Goal: Task Accomplishment & Management: Use online tool/utility

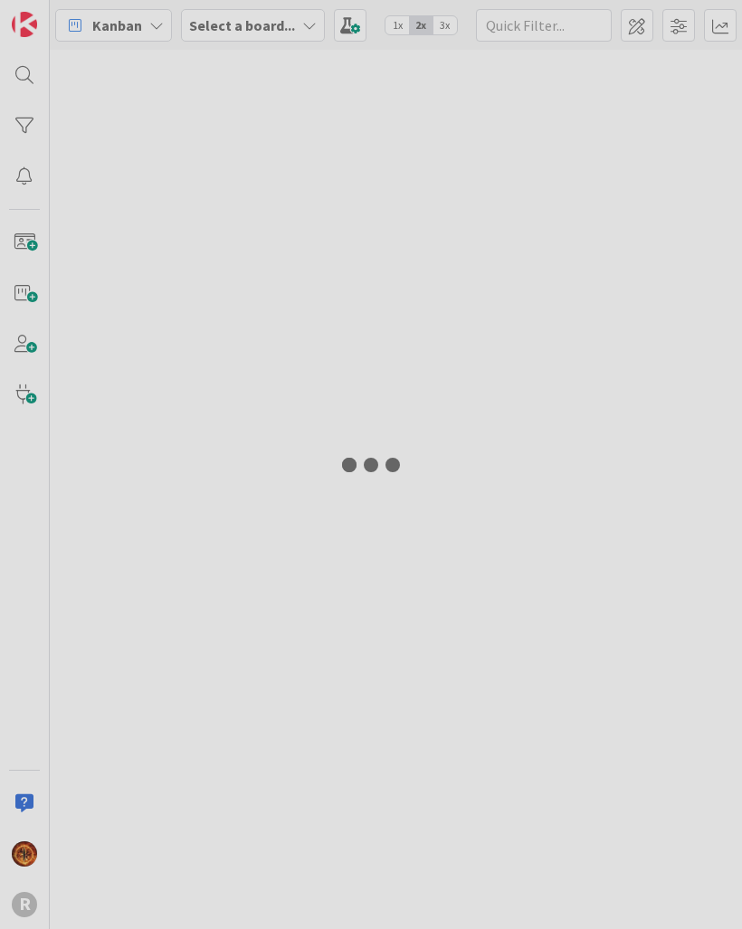
type input "[PERSON_NAME]"
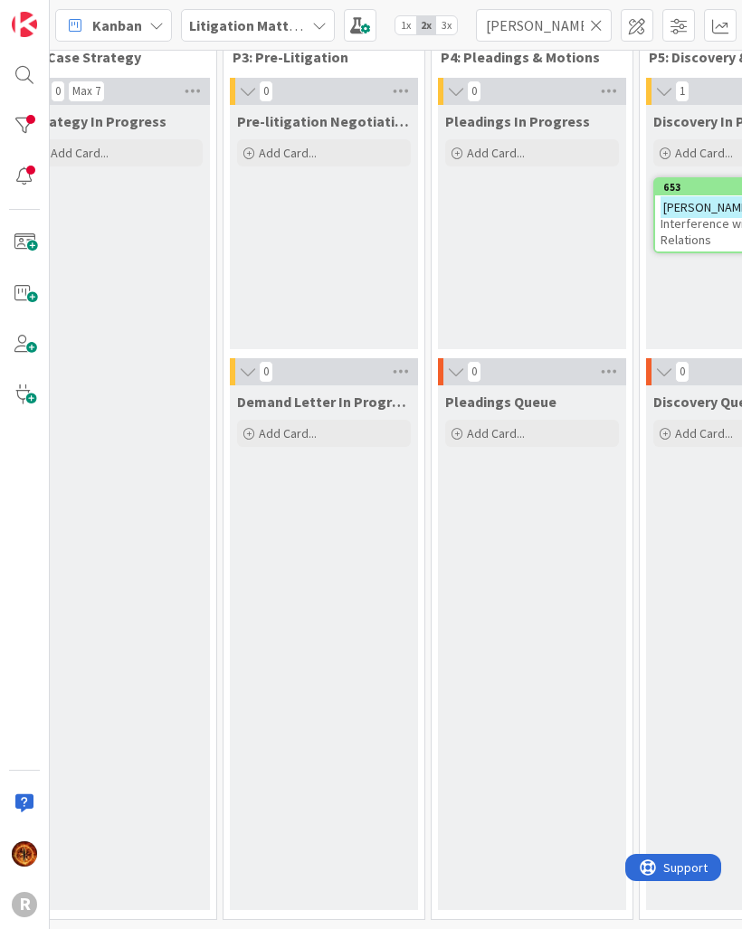
scroll to position [39, 444]
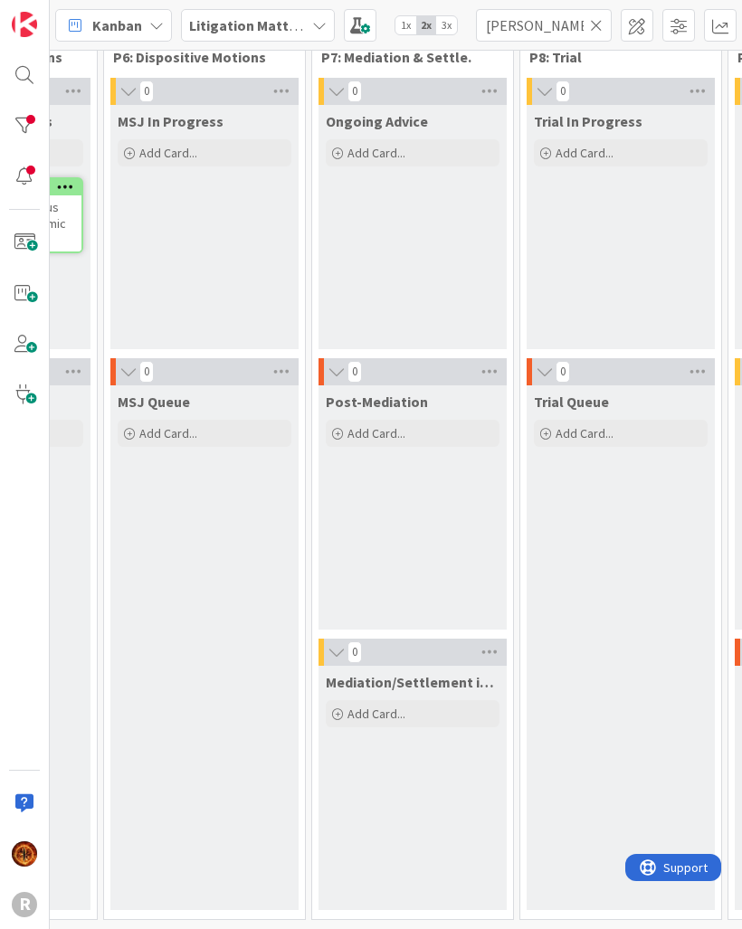
click at [27, 125] on div at bounding box center [24, 126] width 36 height 36
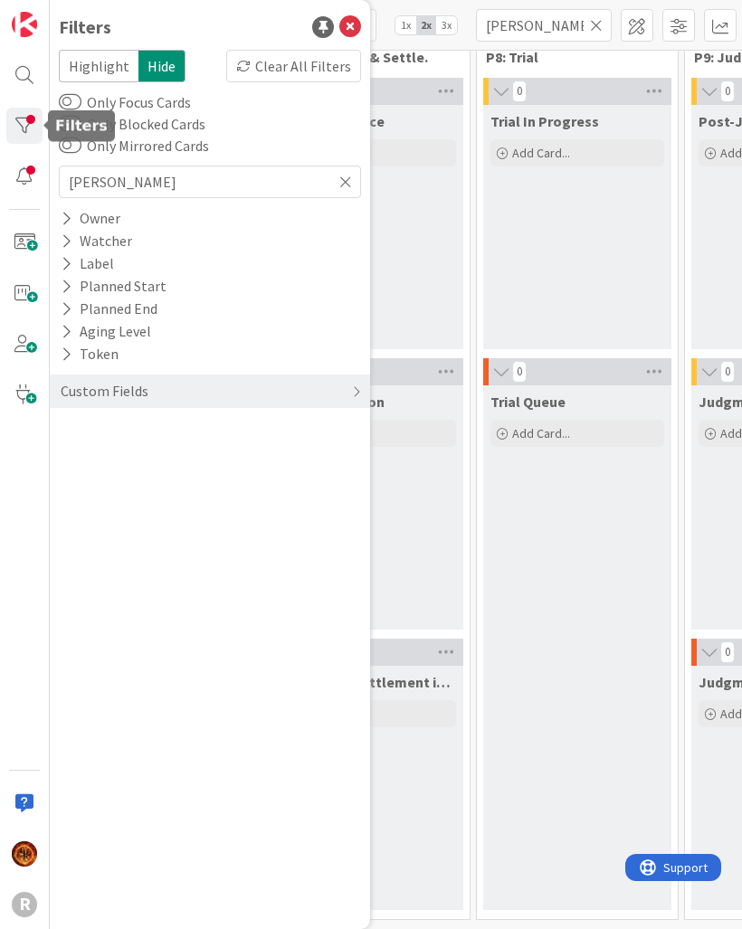
scroll to position [39, 1233]
click at [78, 230] on div "Watcher" at bounding box center [96, 241] width 75 height 23
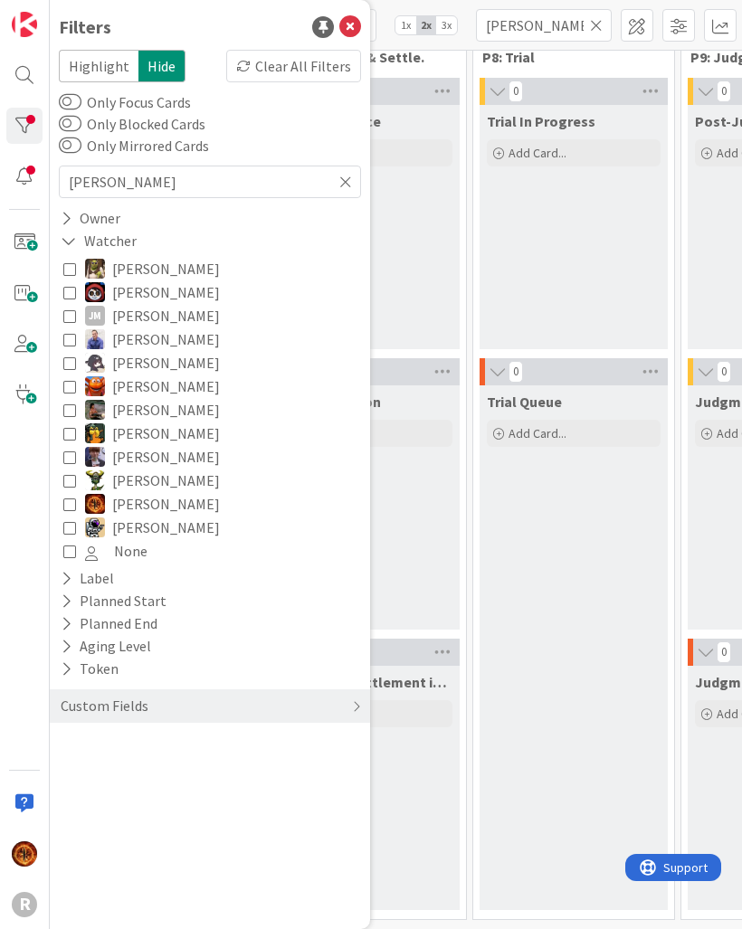
click at [80, 216] on div "Owner" at bounding box center [90, 218] width 63 height 23
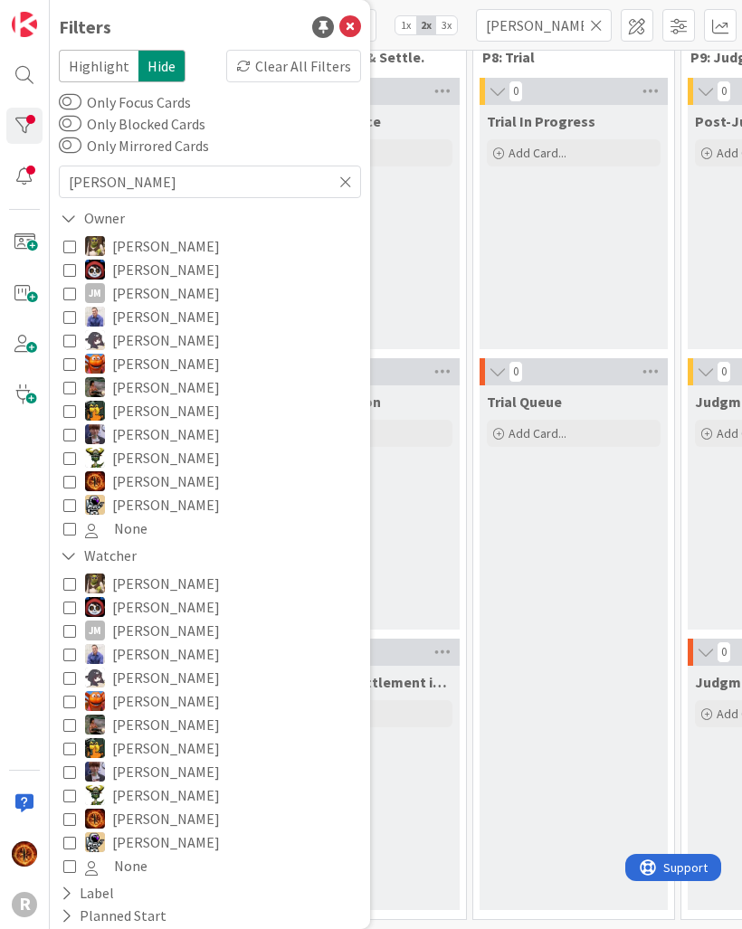
click at [79, 465] on button "[PERSON_NAME]" at bounding box center [209, 458] width 293 height 24
click at [64, 297] on icon at bounding box center [69, 293] width 13 height 13
click at [72, 510] on icon at bounding box center [69, 504] width 13 height 13
click at [66, 563] on icon at bounding box center [69, 555] width 16 height 15
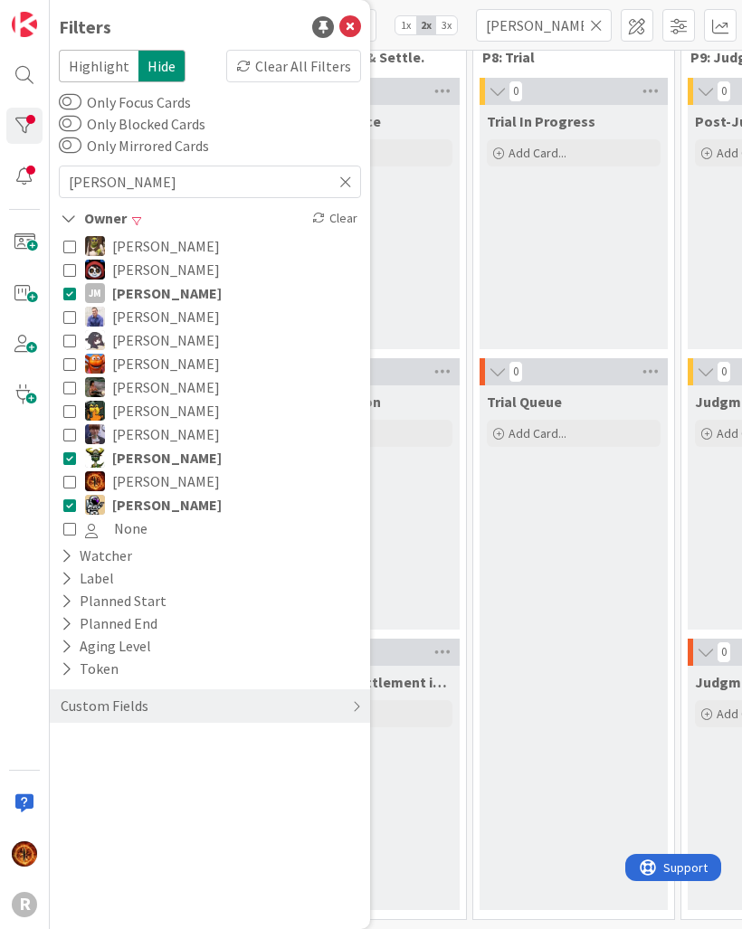
click at [342, 174] on icon at bounding box center [345, 182] width 13 height 16
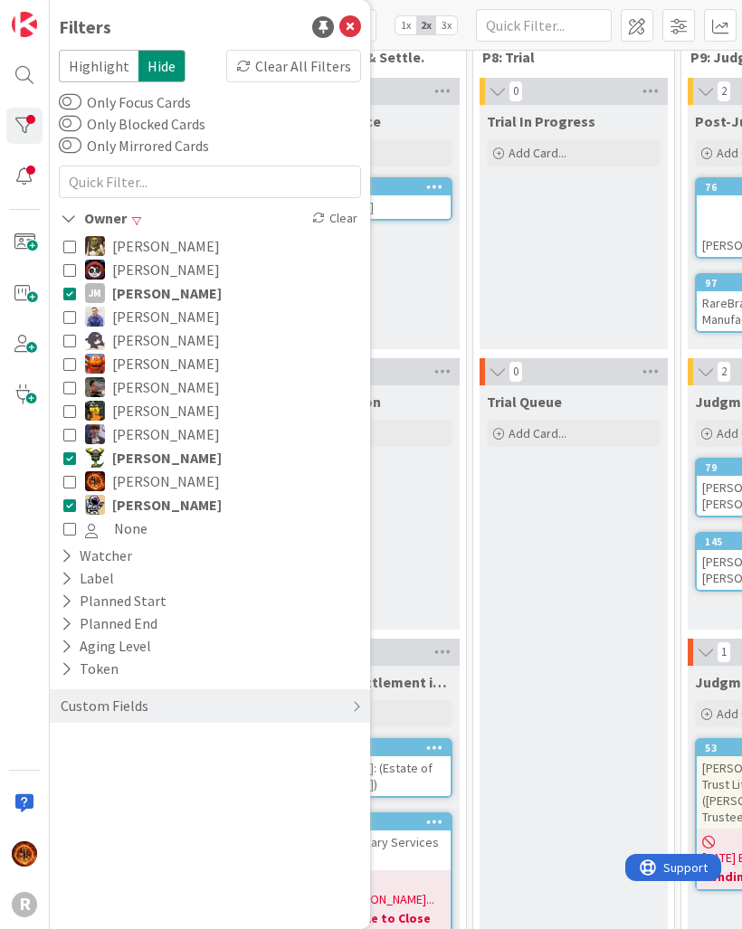
click at [354, 33] on icon at bounding box center [350, 27] width 22 height 22
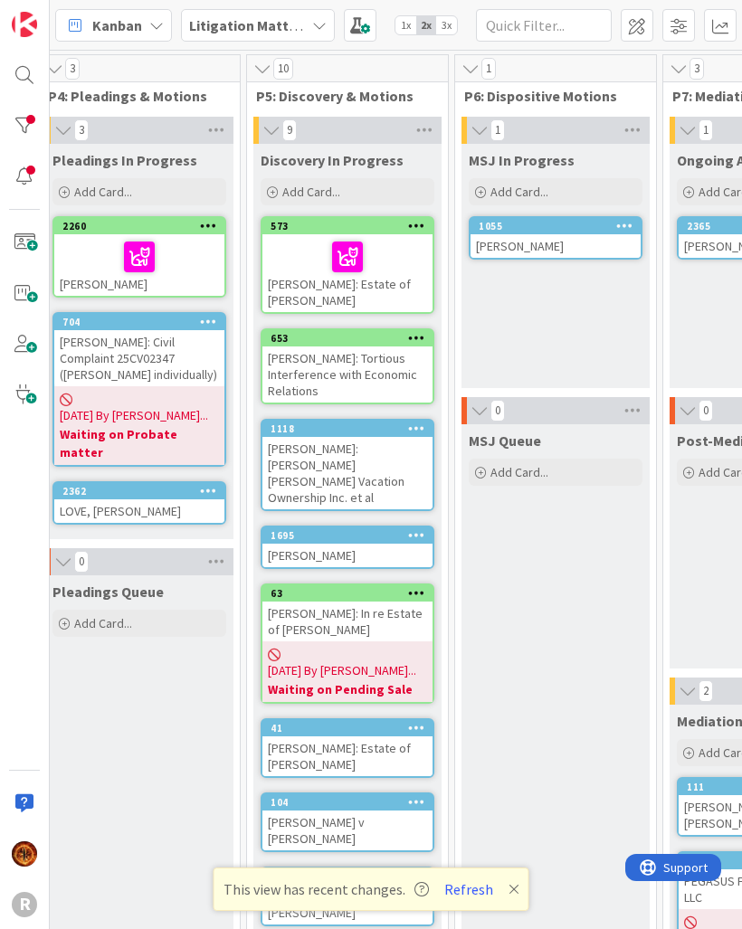
scroll to position [0, 837]
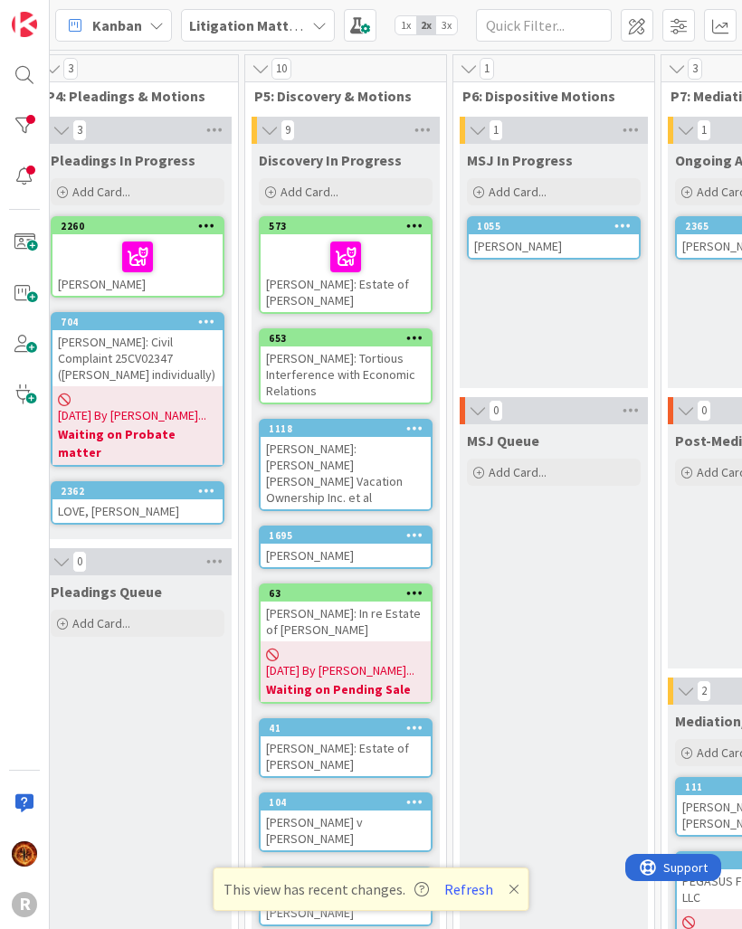
click at [508, 894] on icon at bounding box center [513, 889] width 11 height 14
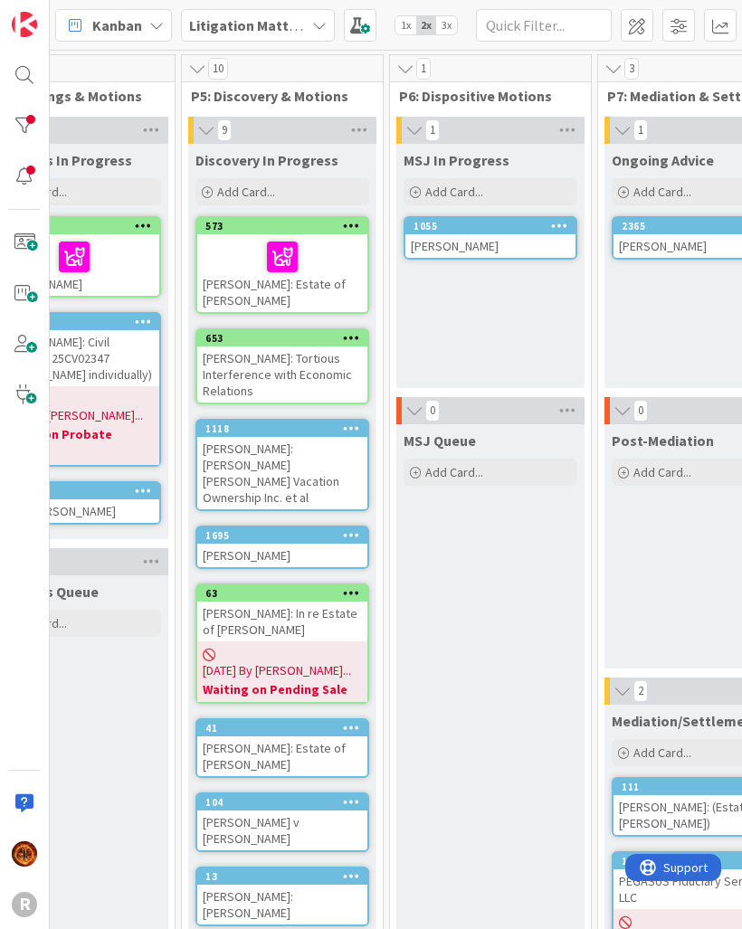
scroll to position [0, 899]
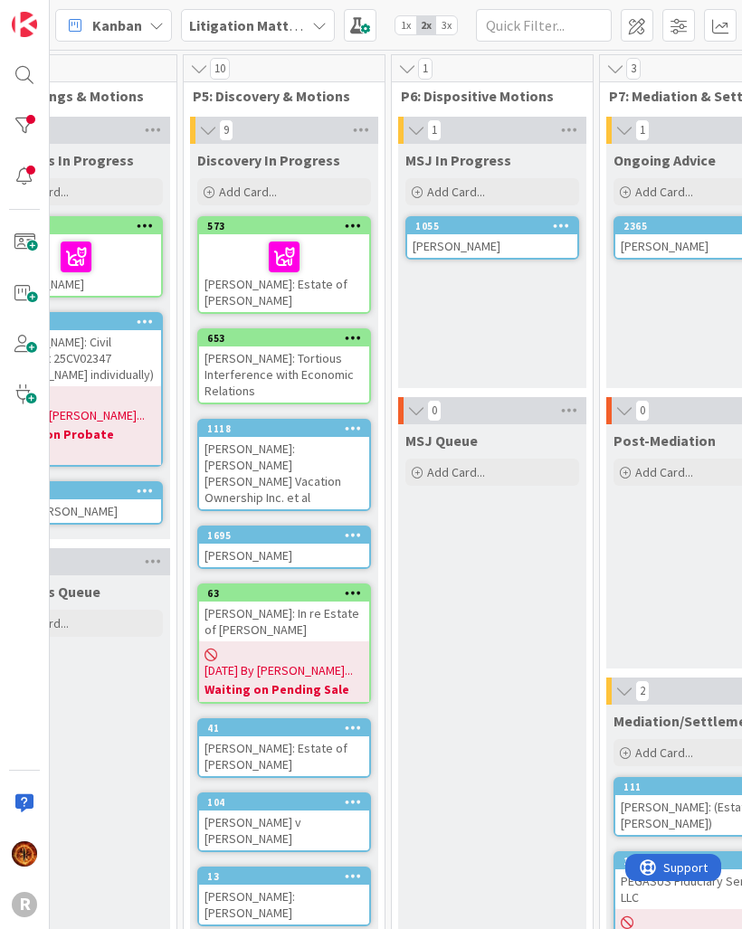
click at [32, 135] on div at bounding box center [24, 126] width 36 height 36
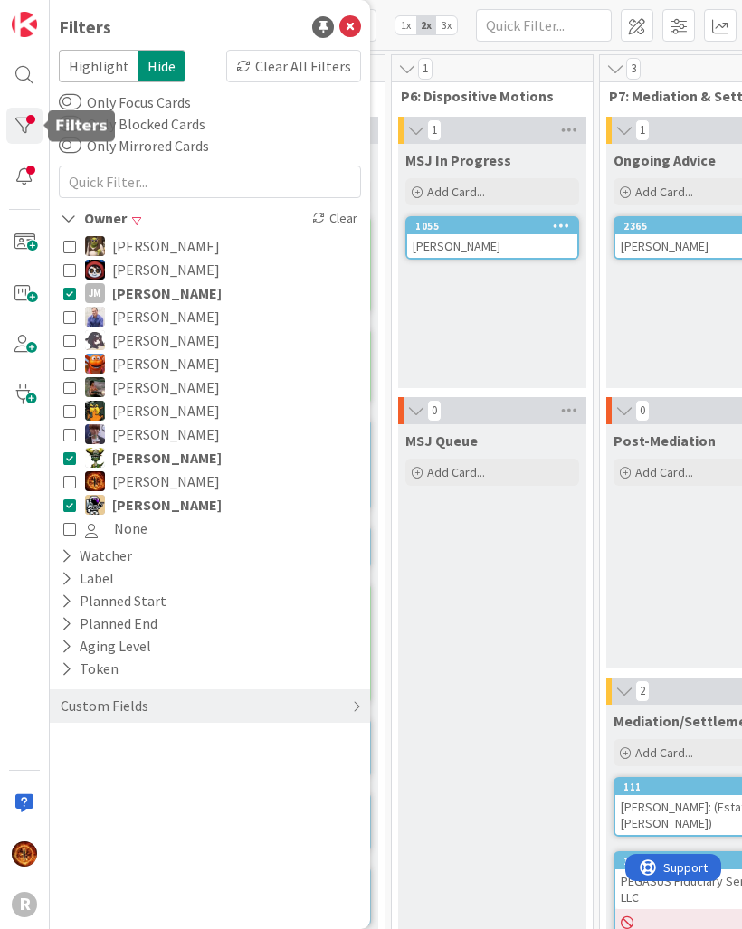
click at [350, 33] on icon at bounding box center [350, 27] width 22 height 22
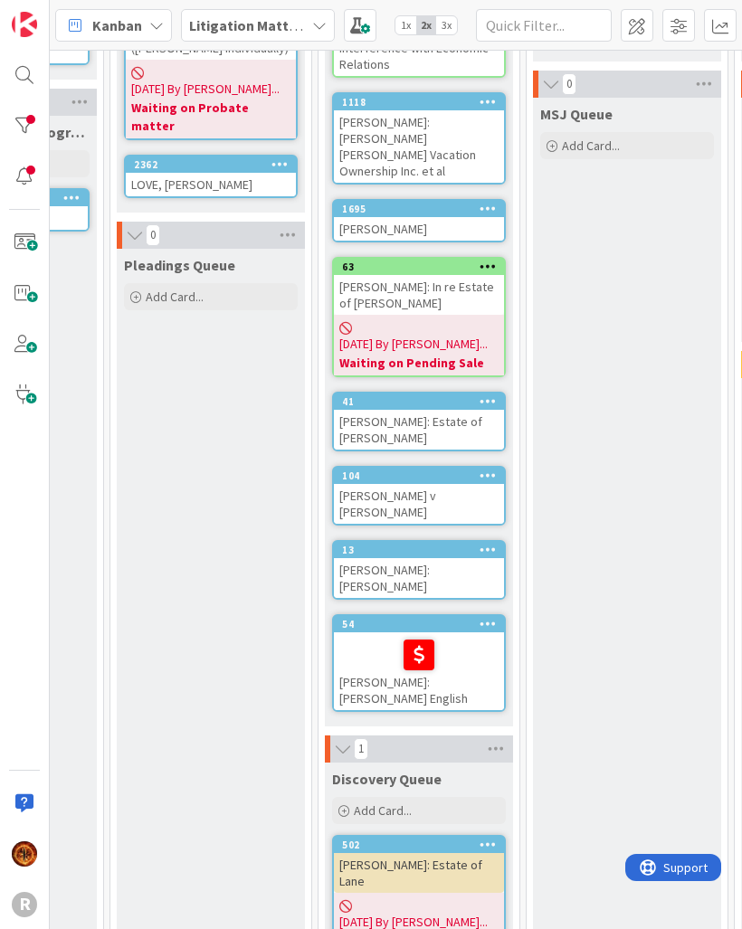
scroll to position [326, 763]
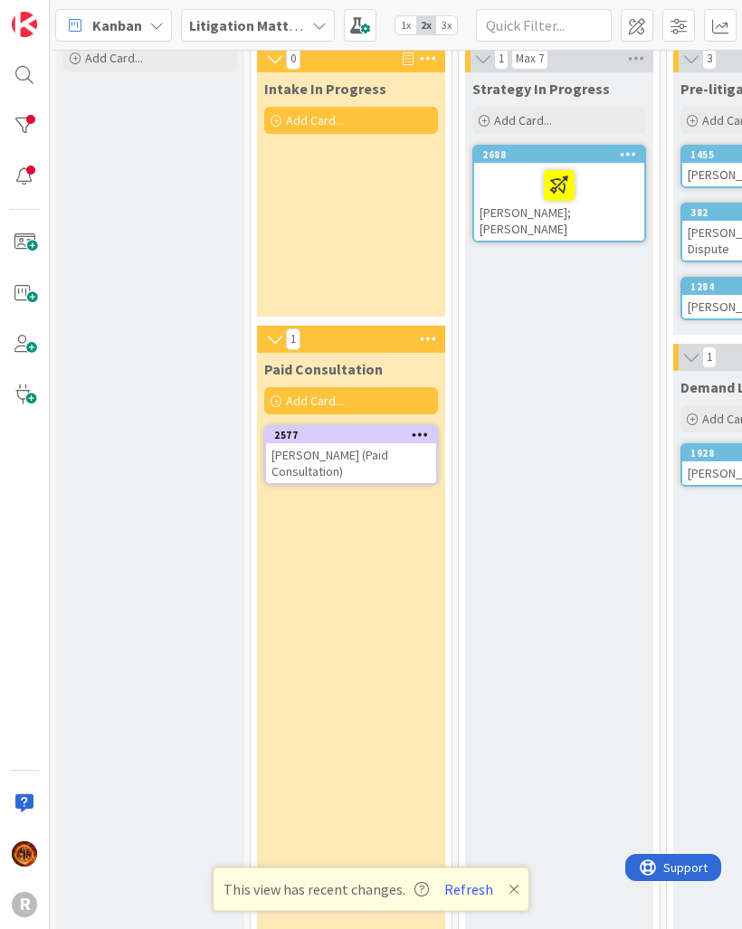
scroll to position [79, -2]
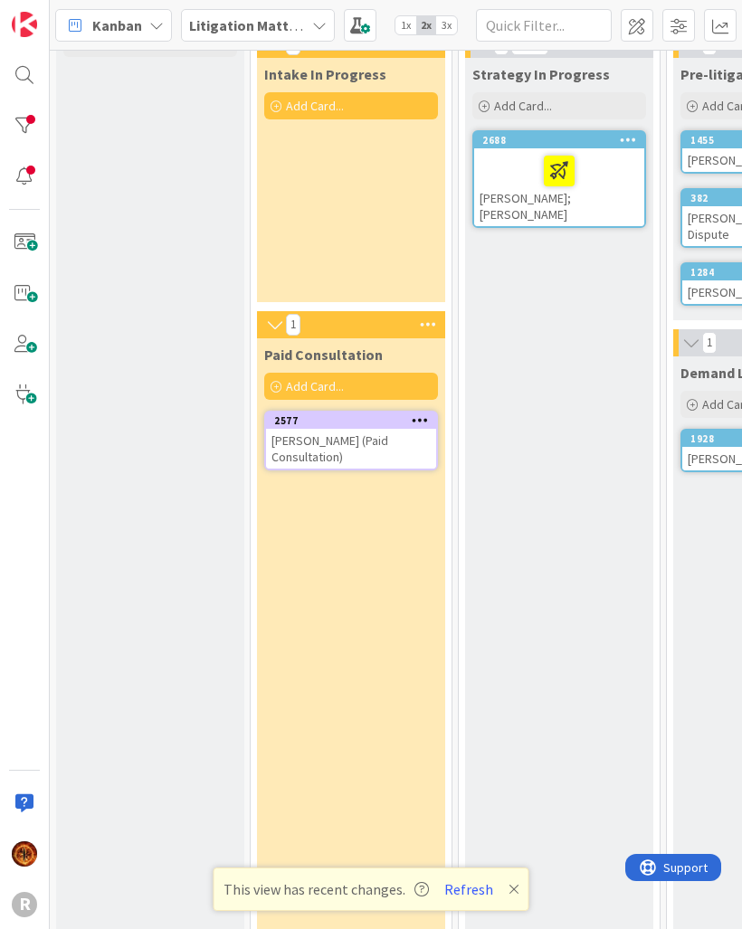
click at [14, 108] on div at bounding box center [24, 126] width 36 height 36
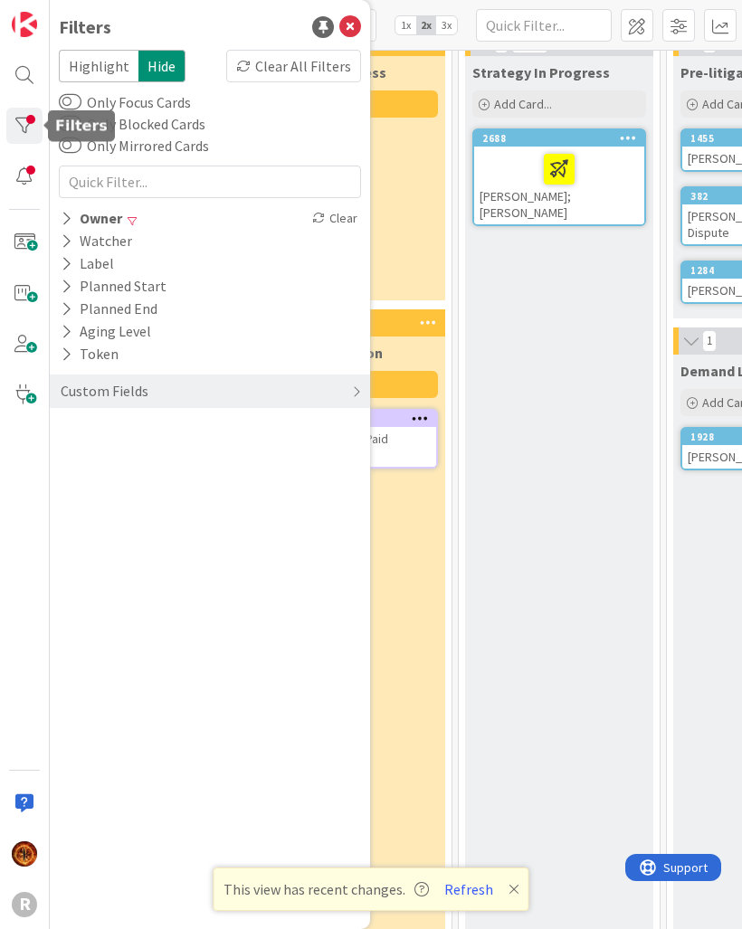
scroll to position [89, 0]
click at [354, 397] on icon at bounding box center [356, 391] width 9 height 14
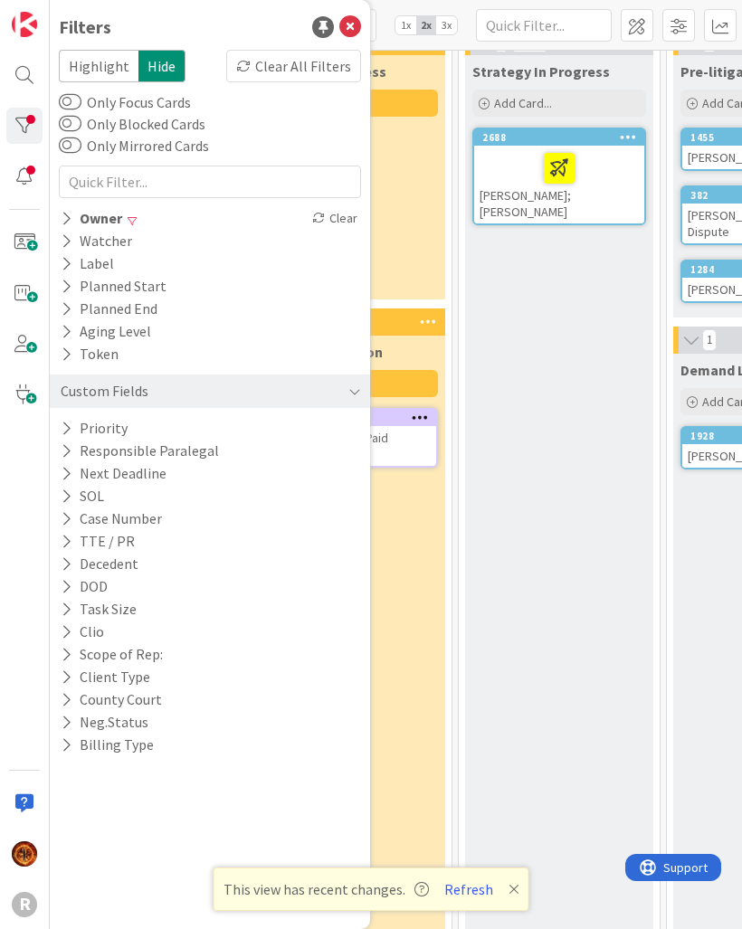
click at [62, 417] on button "Priority" at bounding box center [94, 428] width 71 height 23
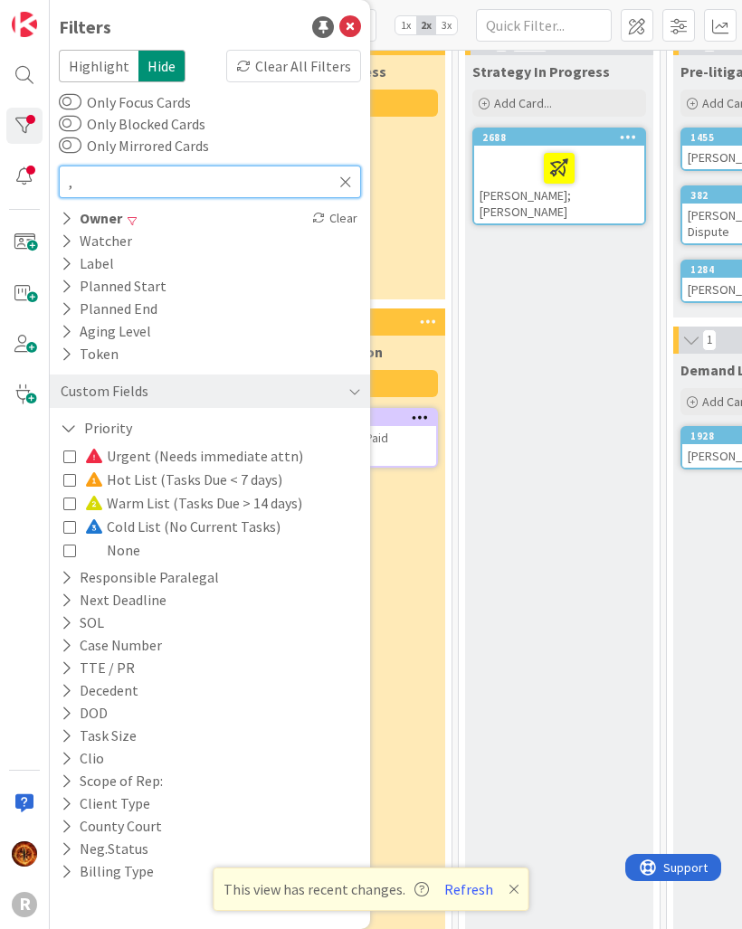
type input ","
click at [61, 222] on icon at bounding box center [67, 218] width 12 height 15
type input ","
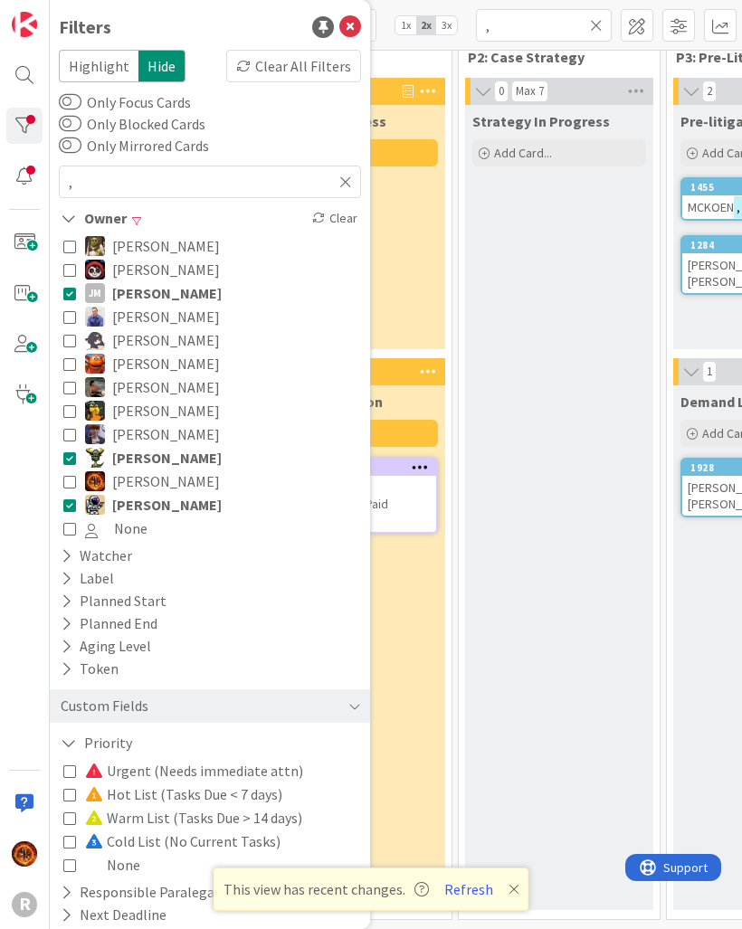
scroll to position [39, 0]
click at [76, 532] on button "None" at bounding box center [209, 528] width 293 height 24
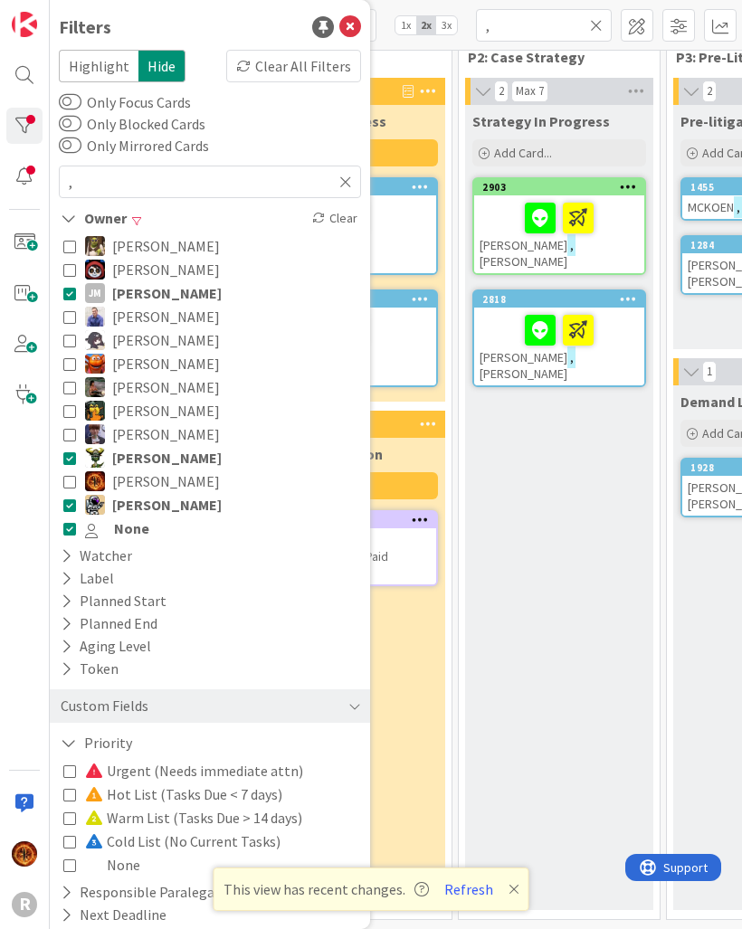
click at [578, 568] on div "Strategy In Progress Add Card... 2903 [PERSON_NAME] 2818 [PERSON_NAME]" at bounding box center [559, 507] width 188 height 805
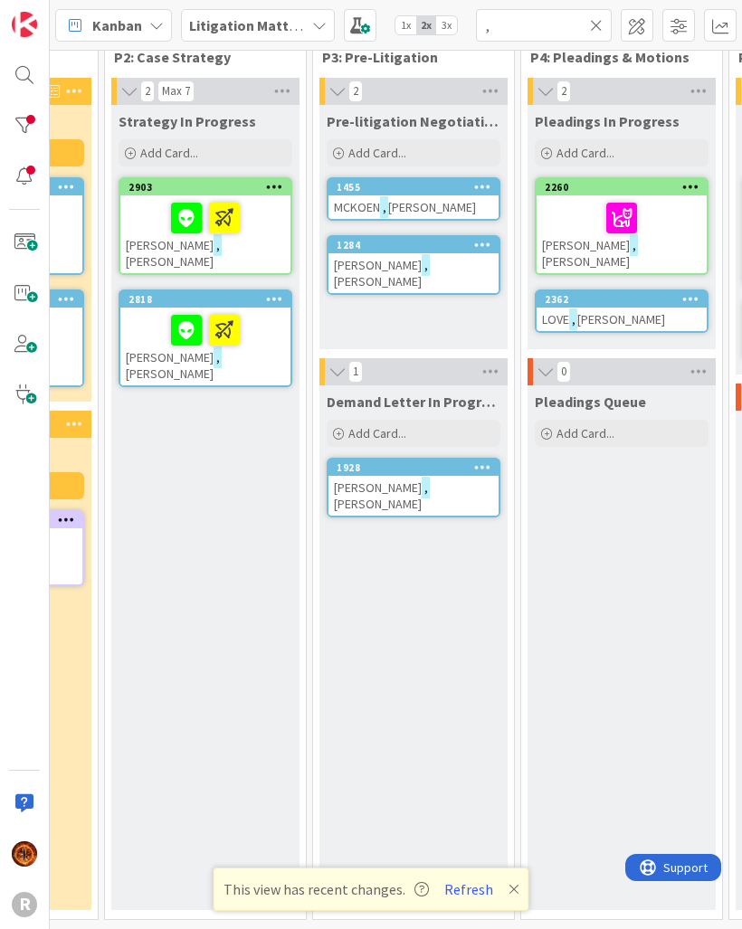
scroll to position [39, 354]
click at [508, 885] on icon at bounding box center [513, 889] width 11 height 14
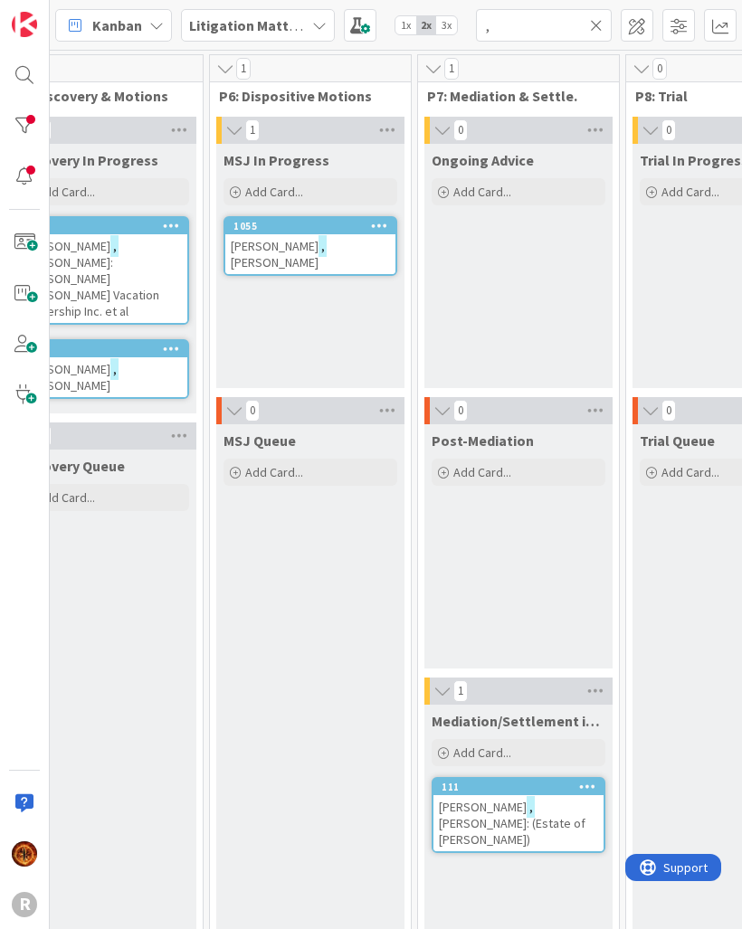
scroll to position [0, 1084]
